Goal: Transaction & Acquisition: Purchase product/service

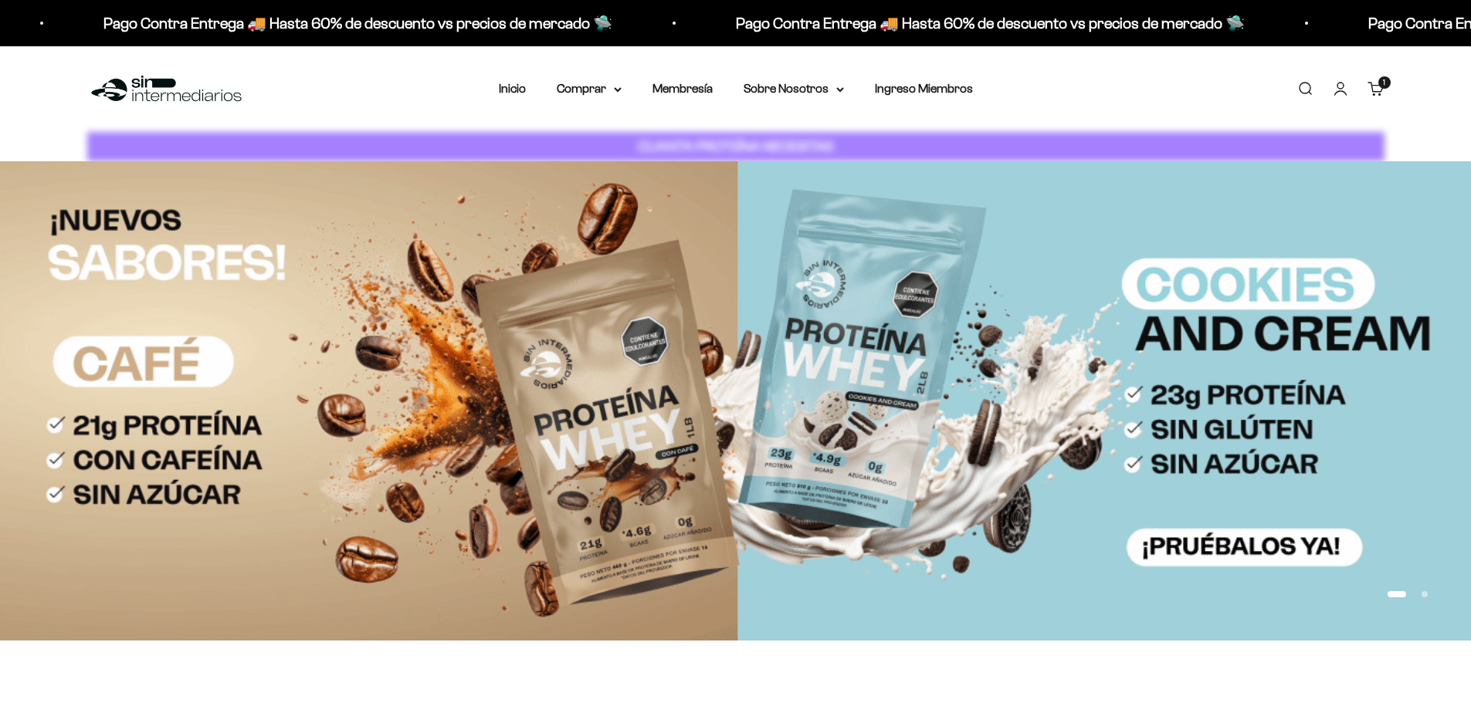
click at [1381, 85] on cart-count "1 artículo 1" at bounding box center [1384, 82] width 12 height 12
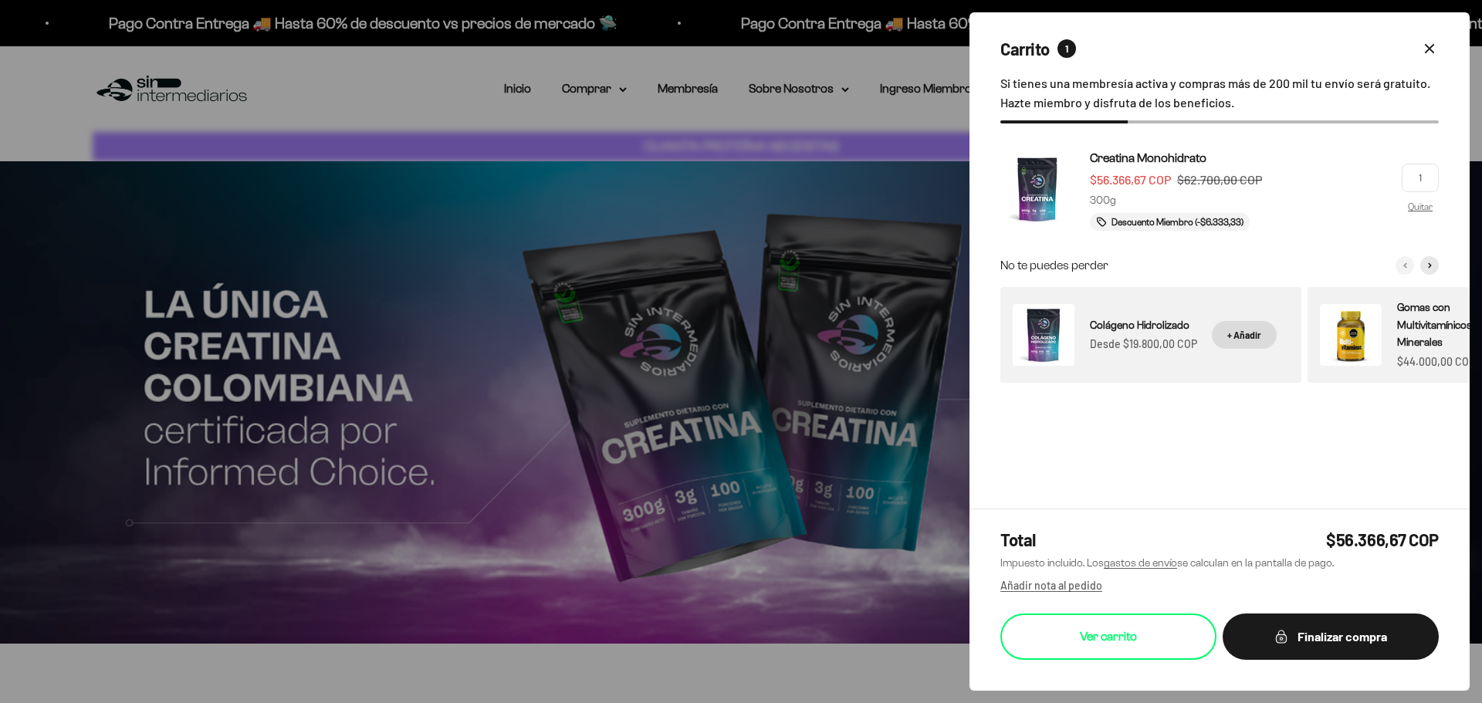
click at [1110, 632] on link "Ver carrito" at bounding box center [1109, 637] width 216 height 46
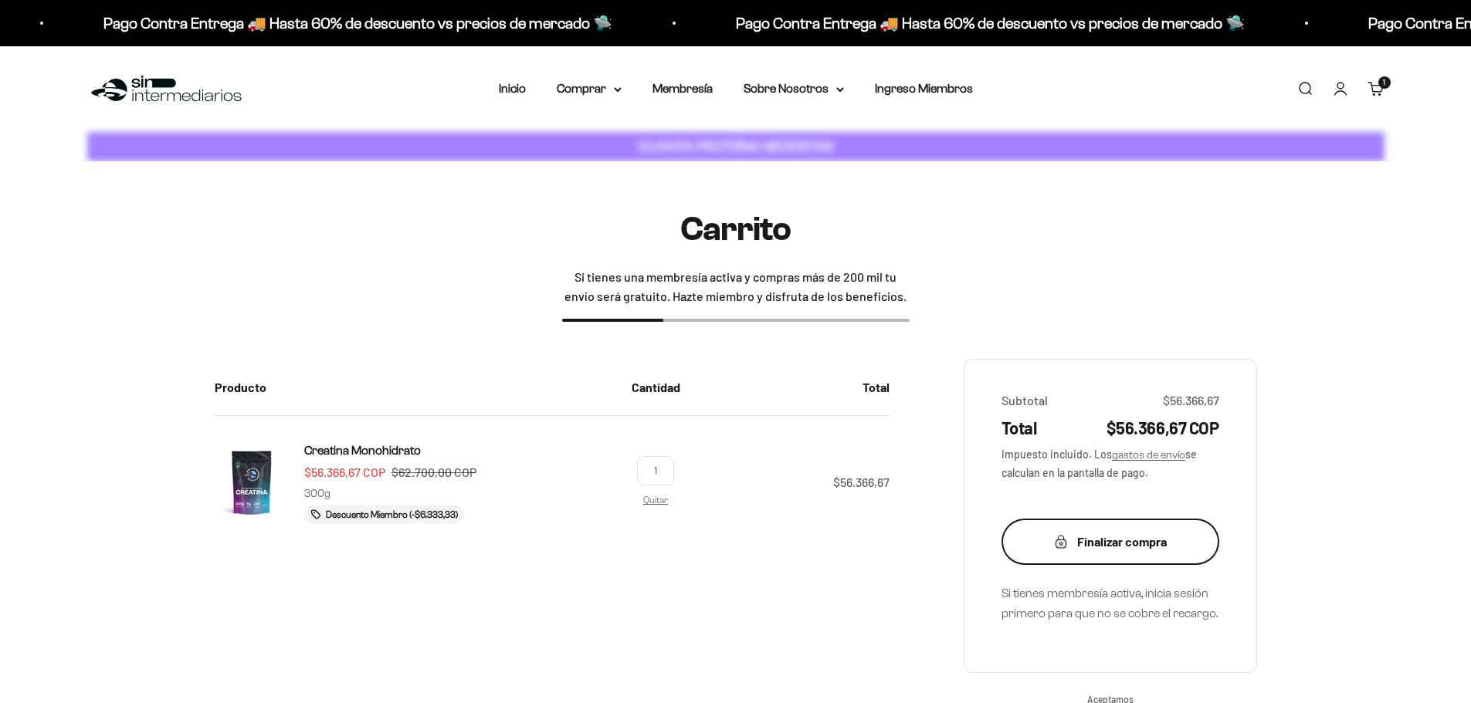
click at [1090, 544] on div "Finalizar compra" at bounding box center [1110, 542] width 156 height 20
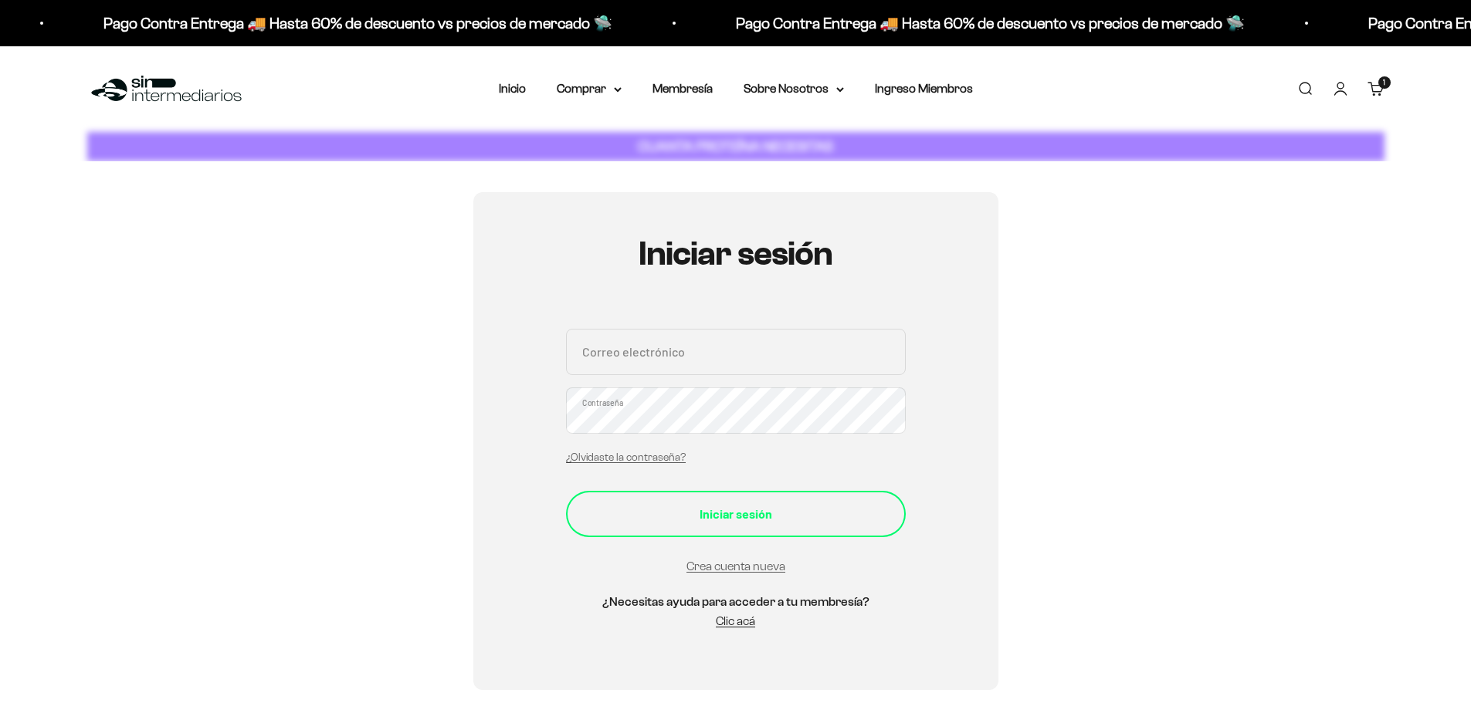
type input "Diegom9322@gmail.com"
click at [676, 500] on button "Iniciar sesión" at bounding box center [736, 514] width 340 height 46
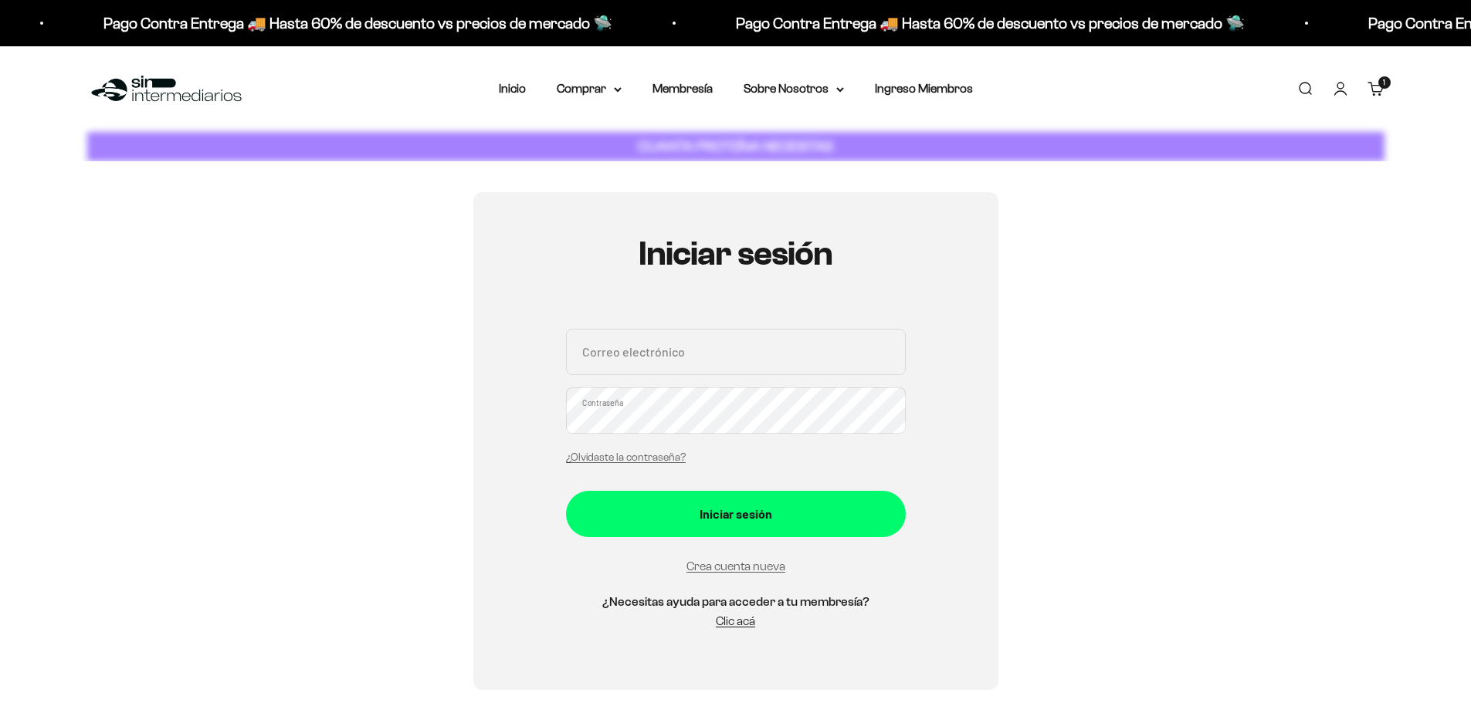
click at [1383, 86] on span "1" at bounding box center [1384, 83] width 2 height 8
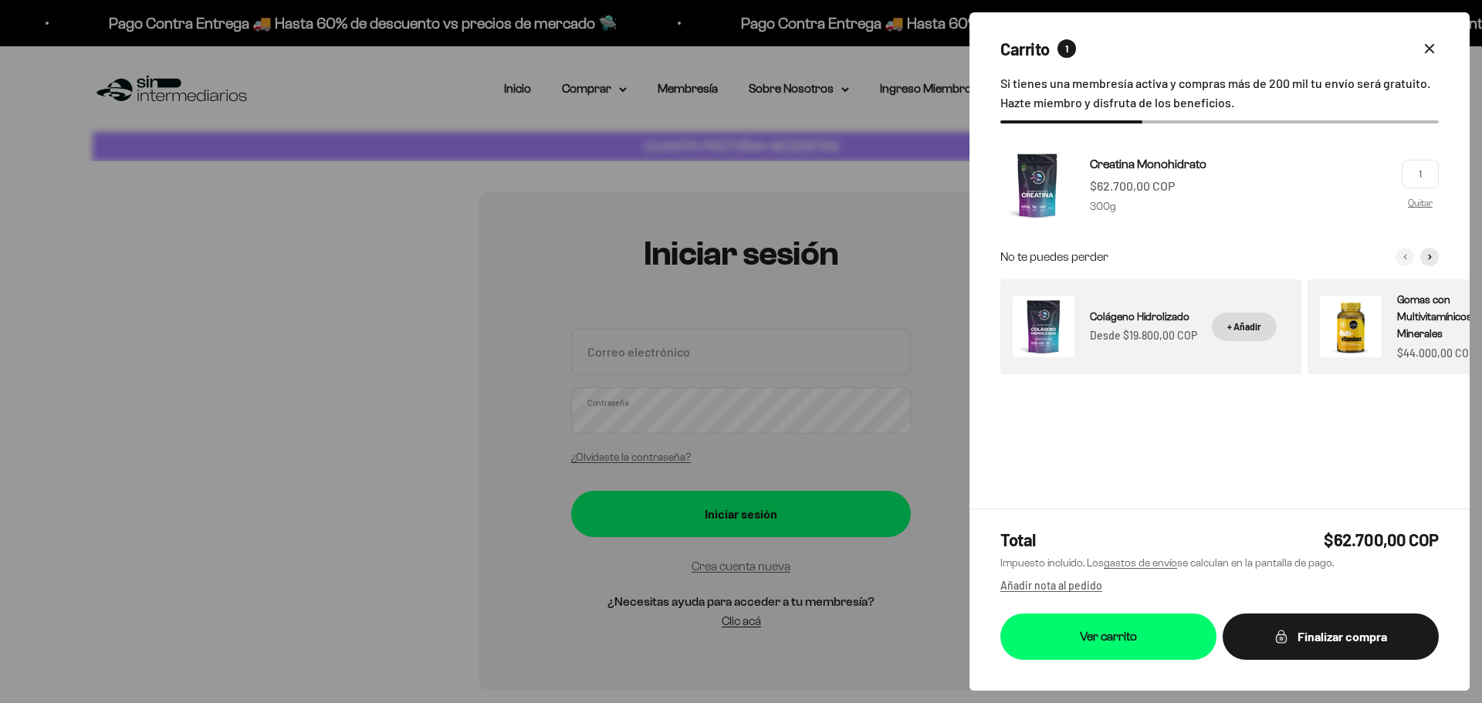
drag, startPoint x: 210, startPoint y: 425, endPoint x: 1021, endPoint y: 549, distance: 820.8
click at [212, 428] on div at bounding box center [741, 351] width 1482 height 703
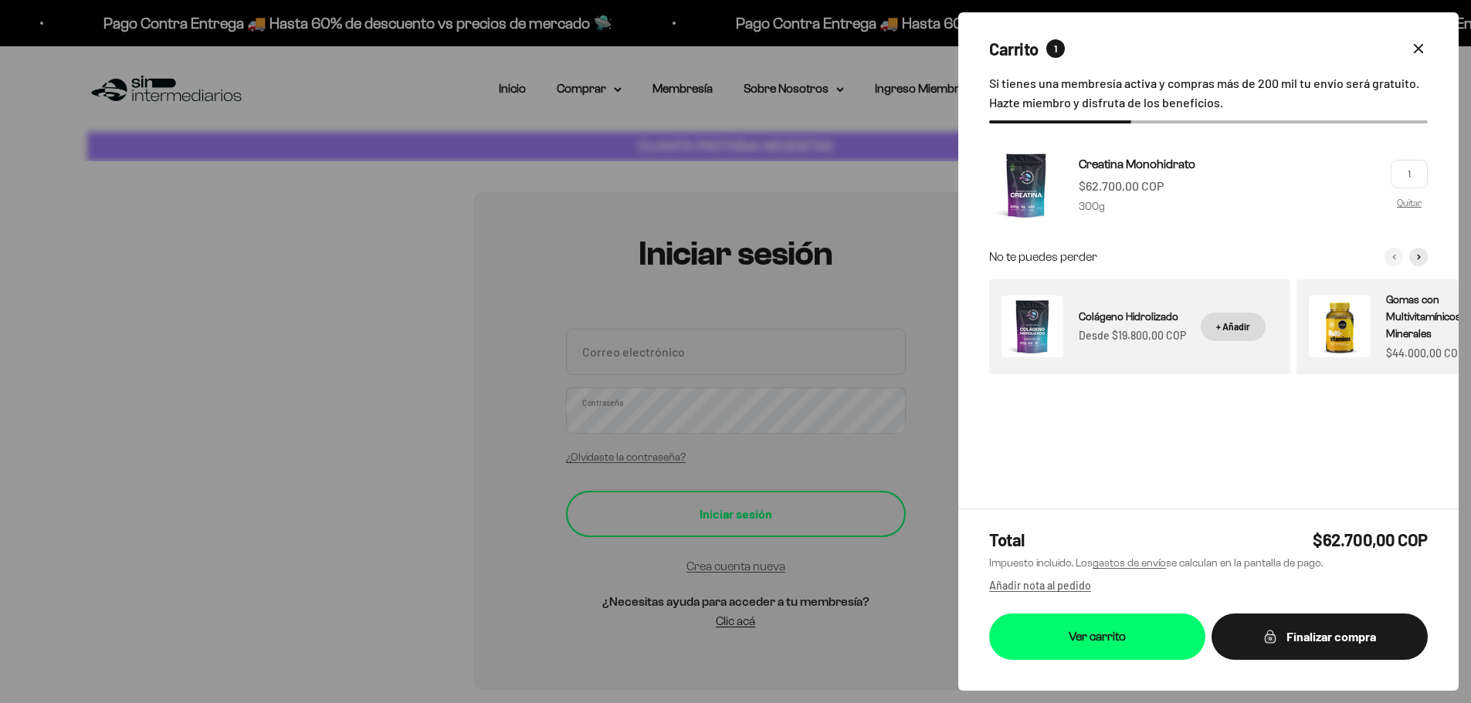
click at [771, 510] on div "Iniciar sesión" at bounding box center [736, 514] width 278 height 20
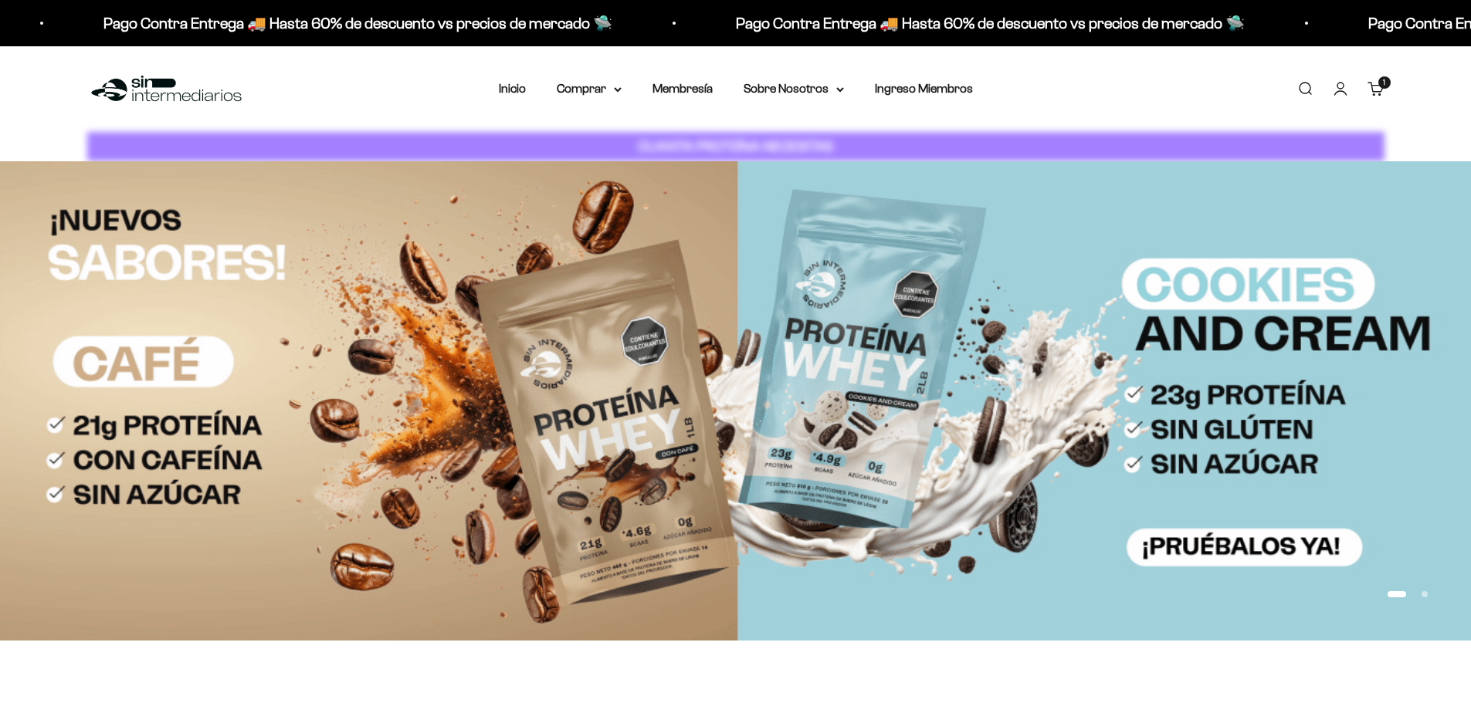
click at [1385, 82] on cart-count "1 artículo 1" at bounding box center [1384, 82] width 12 height 12
